Goal: Task Accomplishment & Management: Complete application form

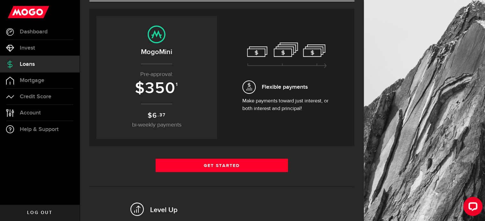
scroll to position [61, 0]
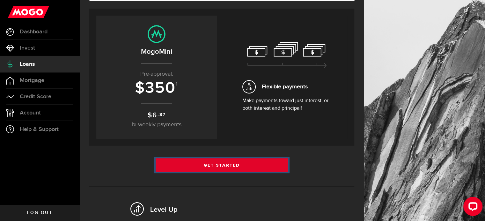
click at [227, 167] on link "Get Started" at bounding box center [221, 165] width 133 height 13
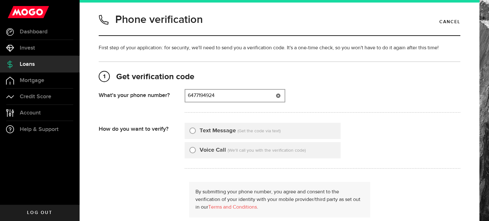
type input "6477194924"
click at [194, 127] on input "Text Message" at bounding box center [193, 130] width 6 height 6
radio input "true"
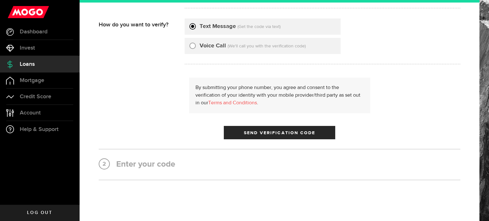
scroll to position [112, 0]
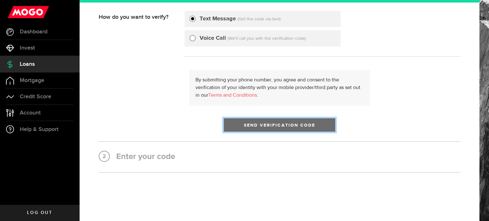
click at [246, 120] on button "Send Verification Code" at bounding box center [280, 125] width 112 height 13
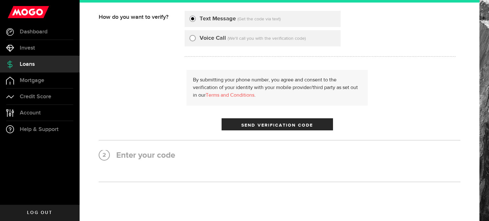
scroll to position [0, 0]
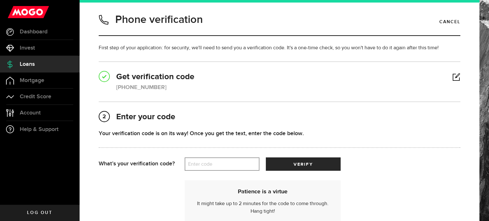
click at [206, 166] on label "Enter code" at bounding box center [222, 164] width 75 height 13
click at [206, 166] on input "Enter code" at bounding box center [222, 164] width 75 height 13
type input "6"
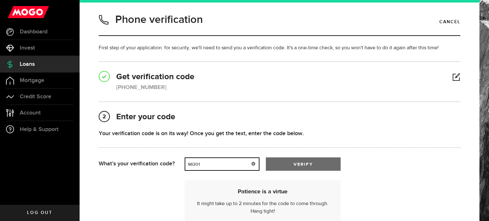
type input "96301"
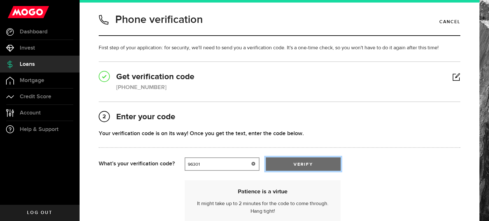
click at [285, 160] on button "verify" at bounding box center [303, 164] width 75 height 13
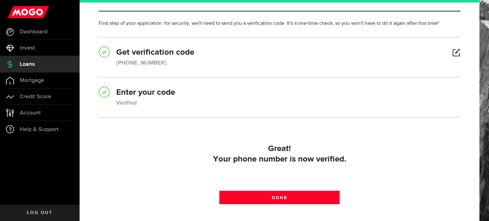
scroll to position [24, 0]
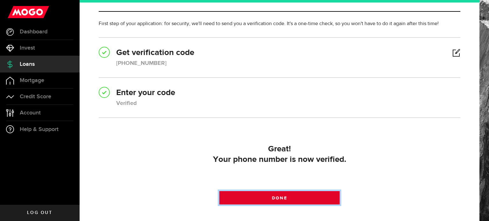
click at [271, 194] on link "Done" at bounding box center [280, 197] width 121 height 13
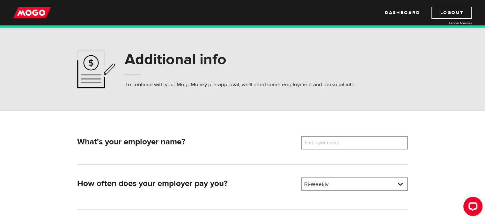
click at [341, 146] on label "Employer name" at bounding box center [326, 142] width 51 height 13
click at [341, 146] on input "Employer name" at bounding box center [354, 142] width 107 height 13
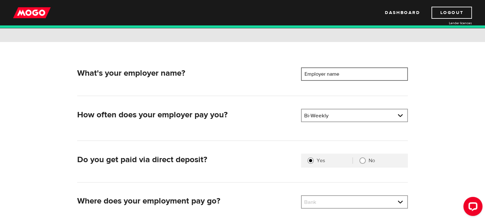
scroll to position [73, 0]
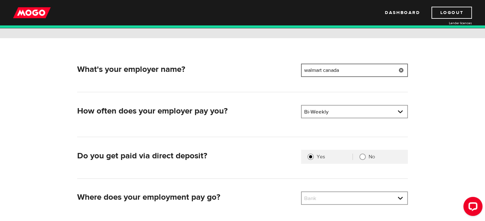
type input "walmart canada"
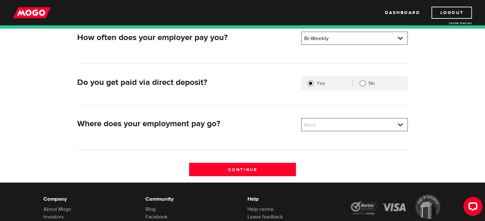
scroll to position [147, 0]
